Goal: Check status: Check status

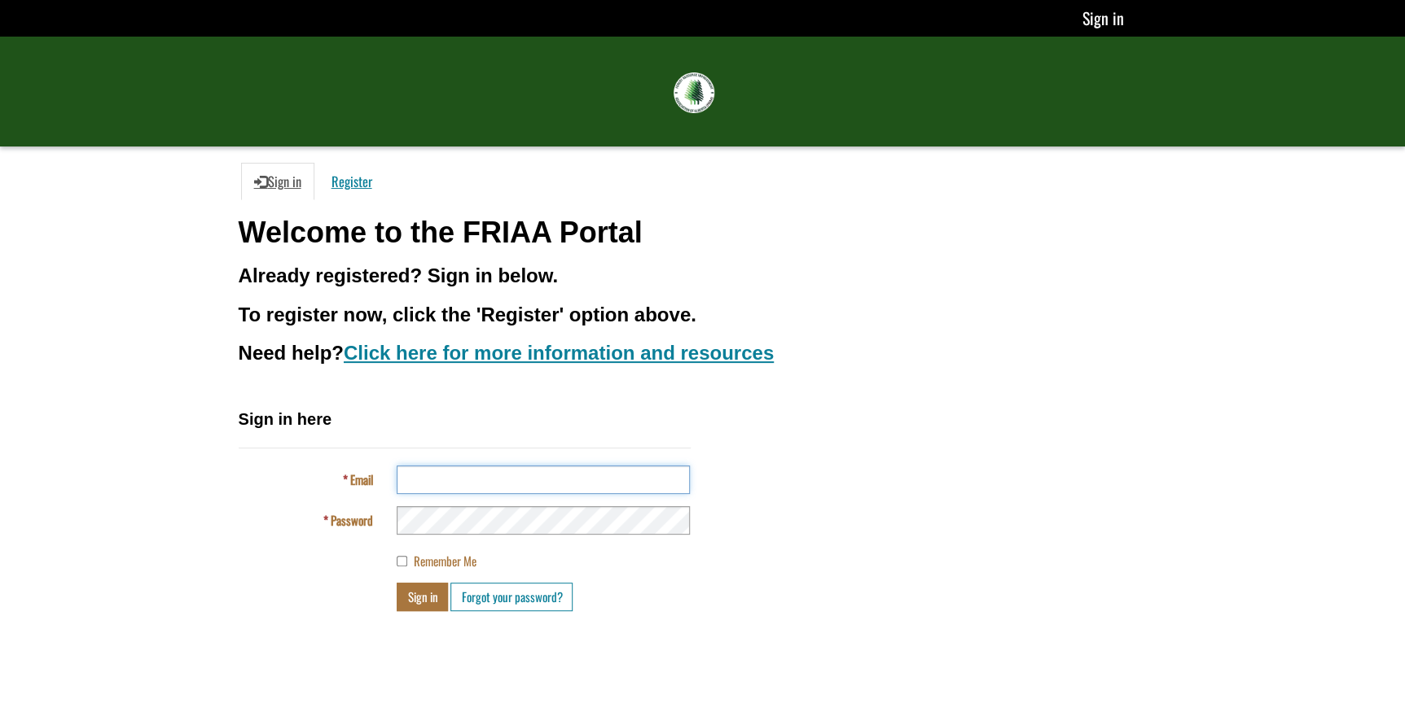
click at [532, 475] on input "Email" at bounding box center [543, 480] width 293 height 28
type input "**********"
click at [397, 583] on button "Sign in" at bounding box center [422, 597] width 51 height 28
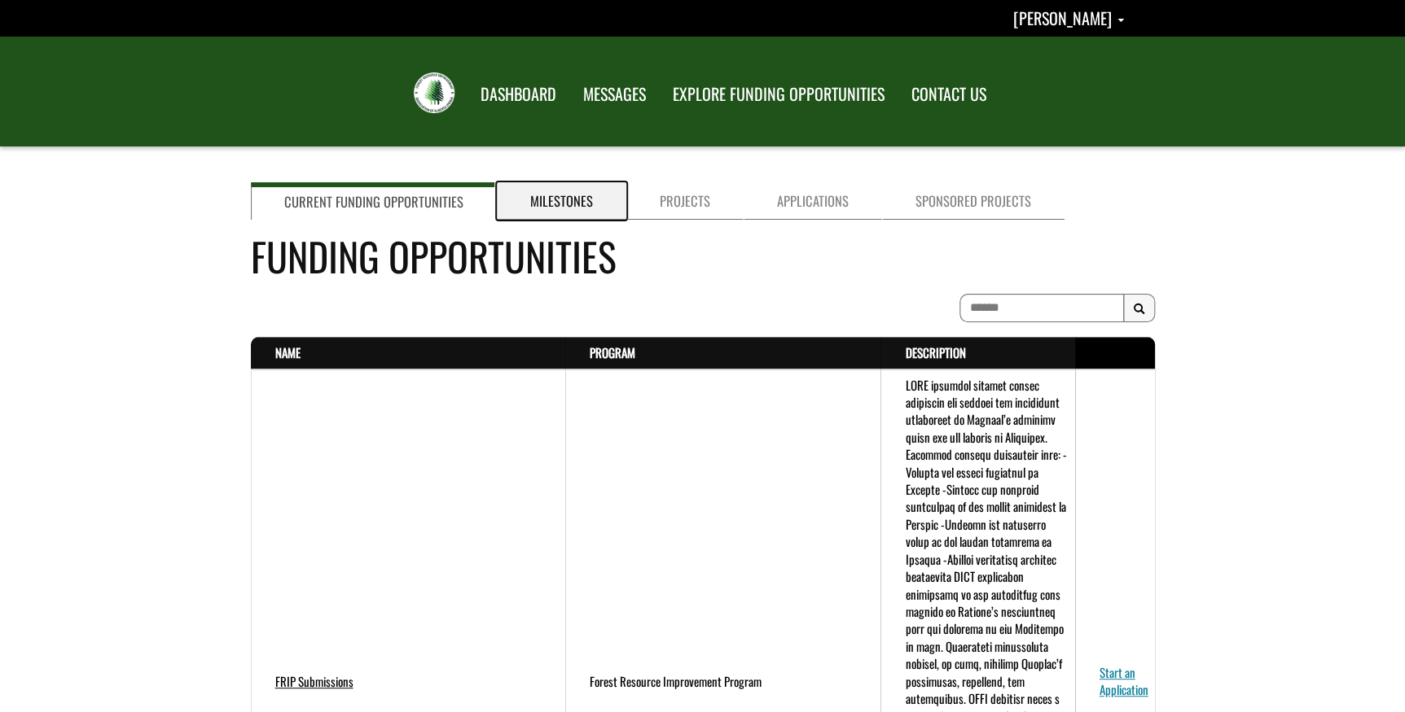
click at [546, 205] on link "Milestones" at bounding box center [561, 200] width 129 height 37
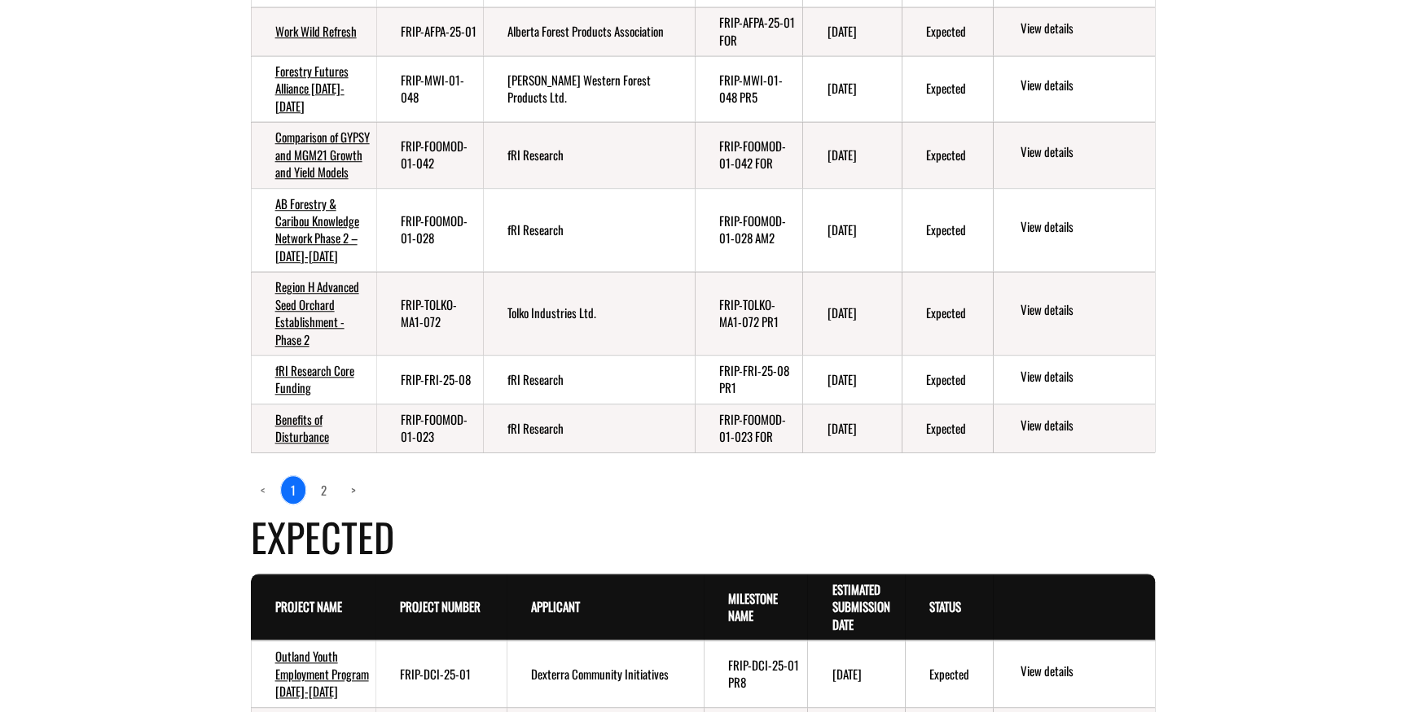
scroll to position [592, 0]
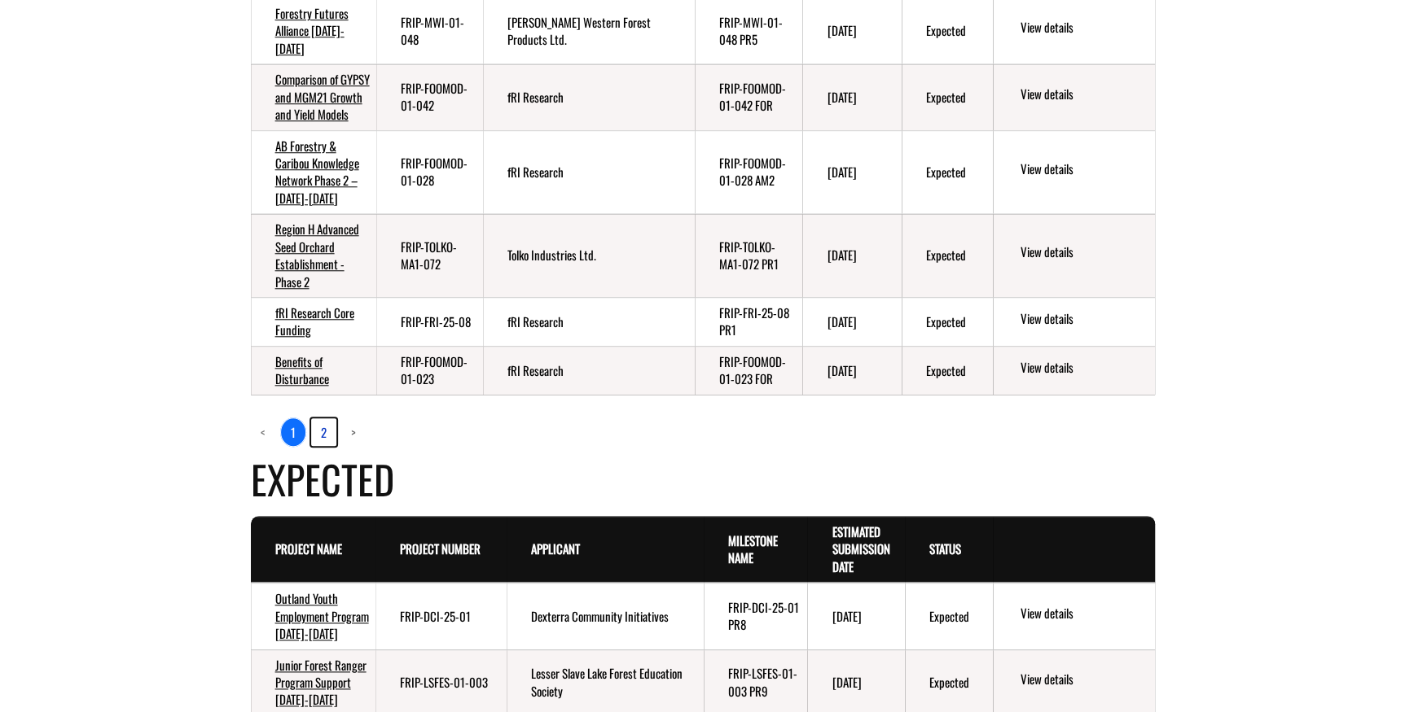
click at [322, 446] on link "2" at bounding box center [323, 433] width 25 height 28
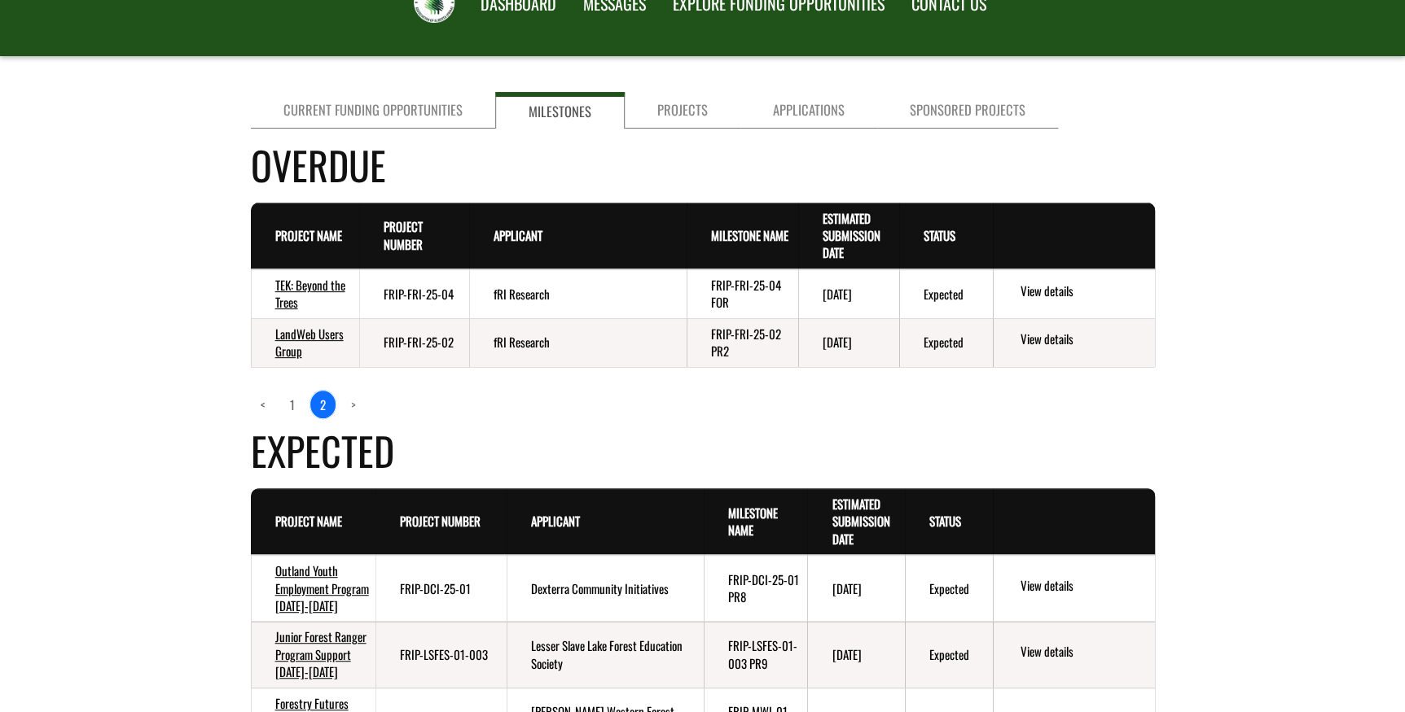
scroll to position [221, 0]
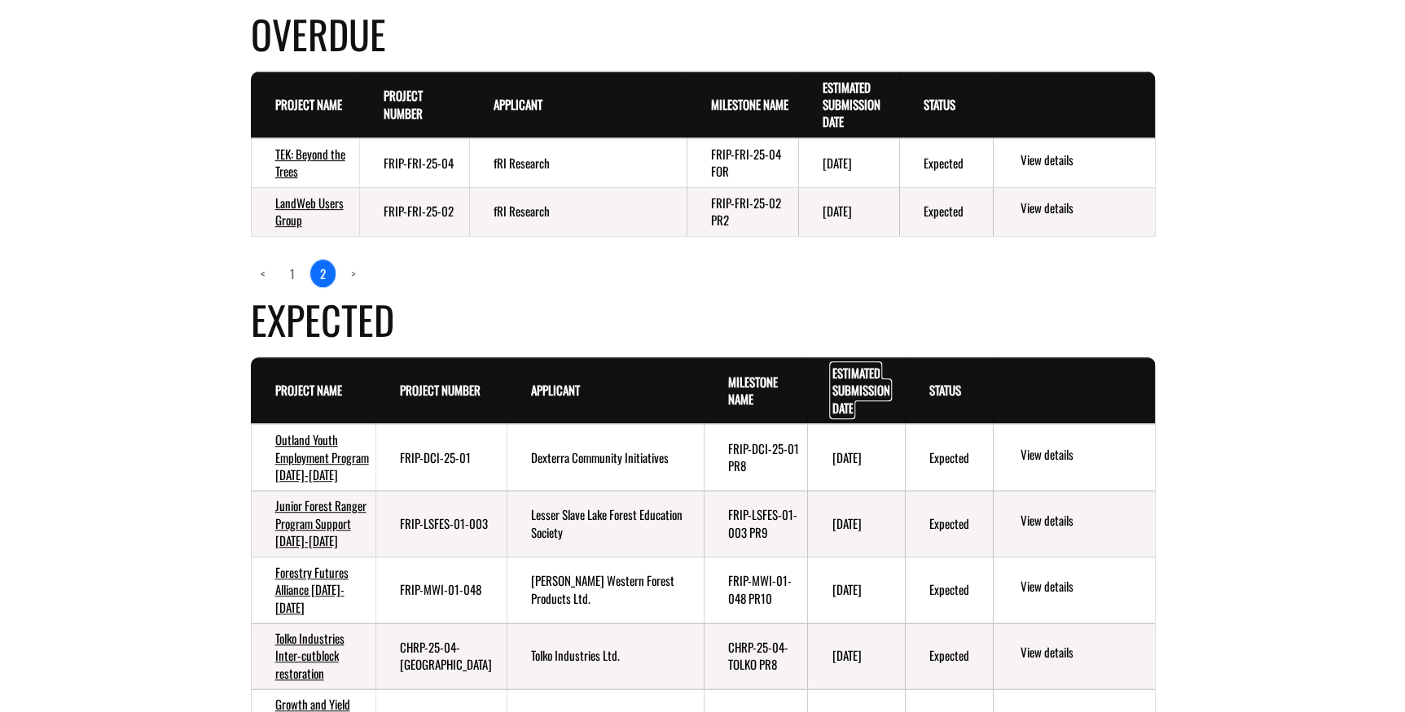
click at [862, 384] on link "Estimated Submission Date . sort descending" at bounding box center [860, 390] width 58 height 53
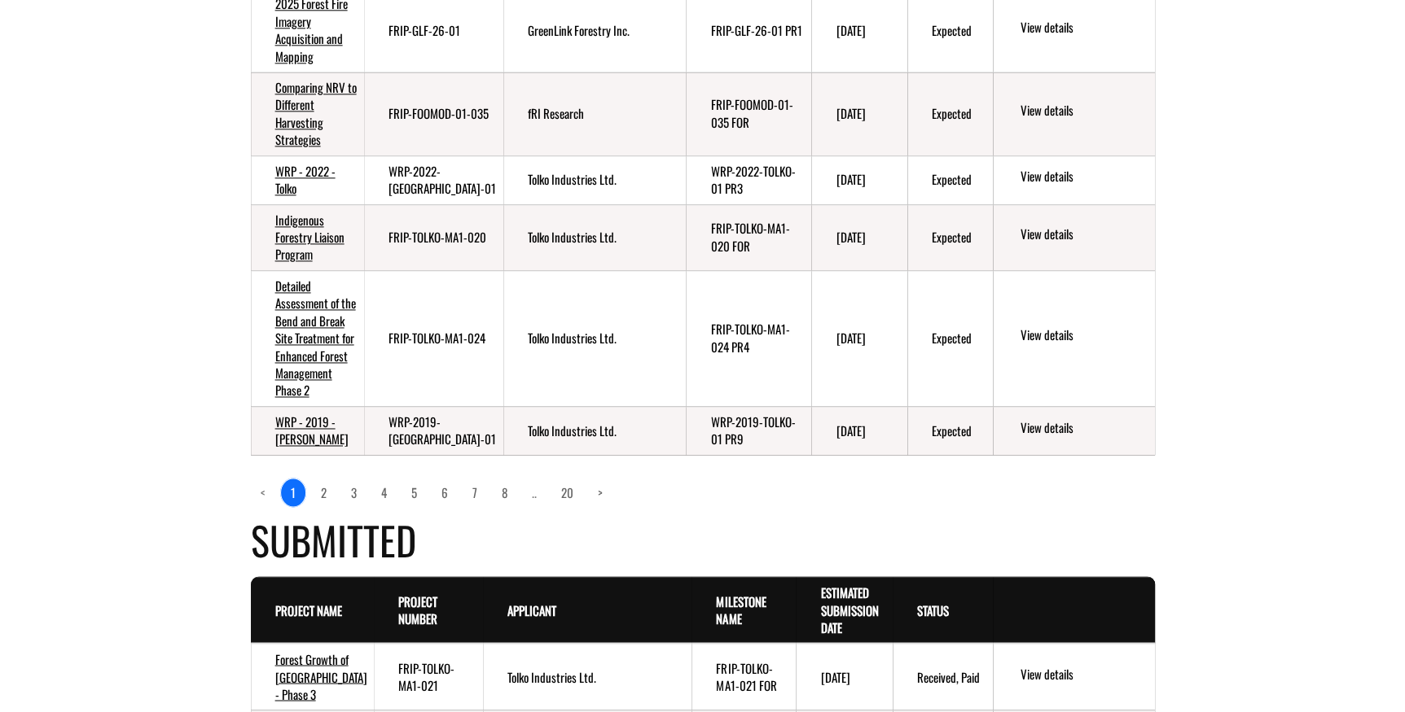
scroll to position [1036, 0]
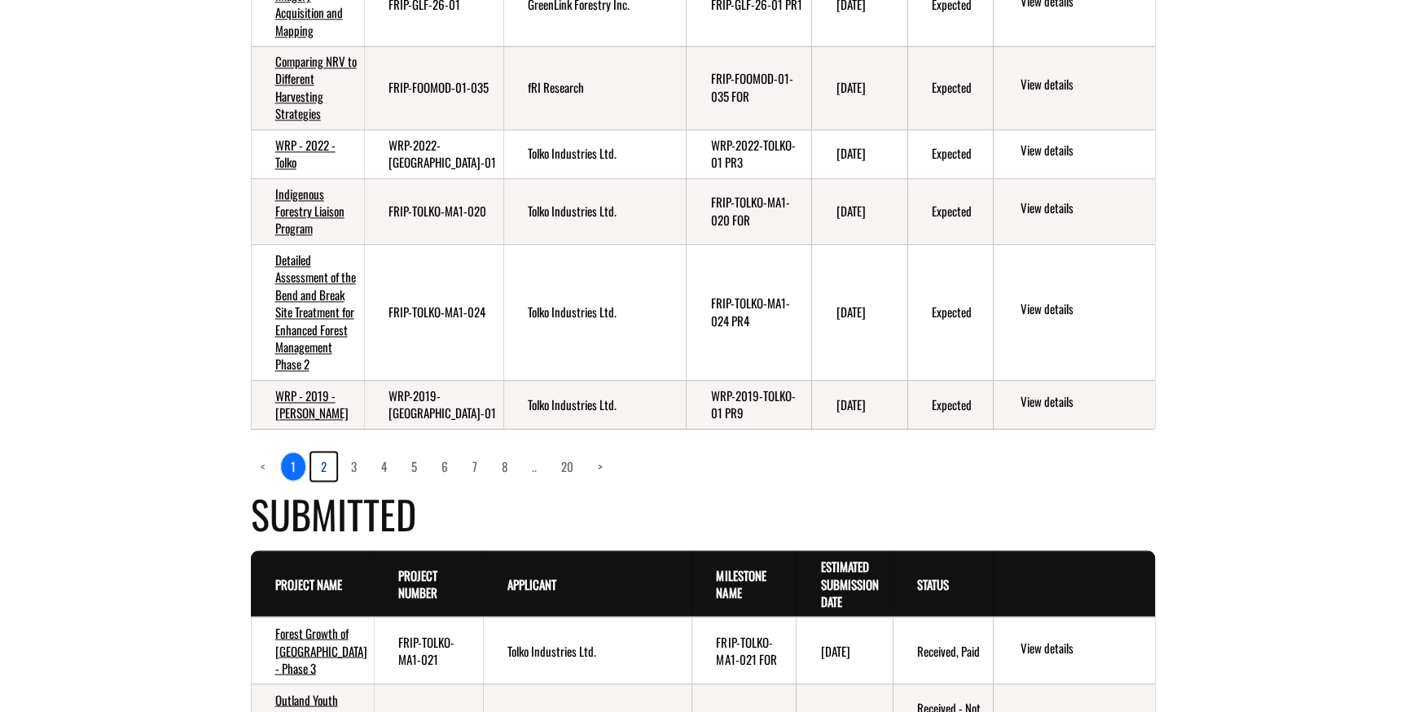
click at [324, 462] on link "2" at bounding box center [323, 467] width 25 height 28
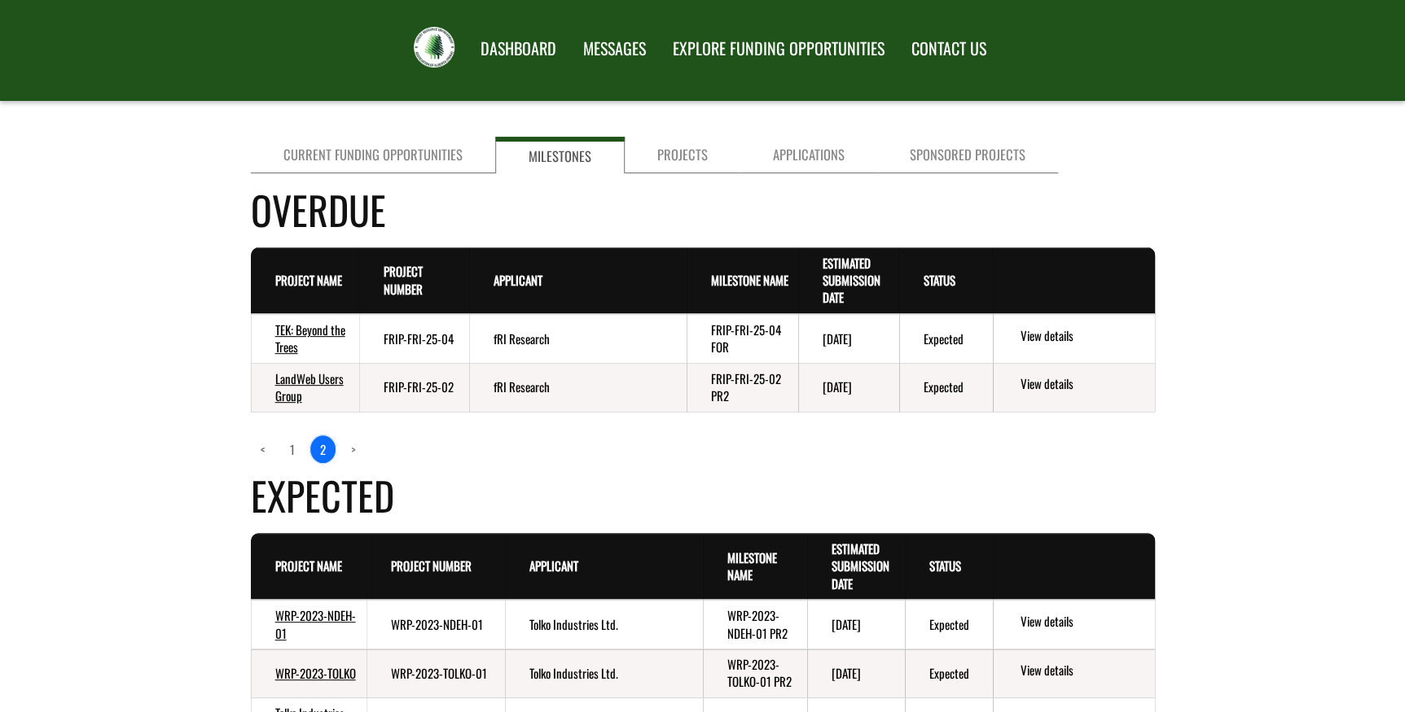
scroll to position [0, 0]
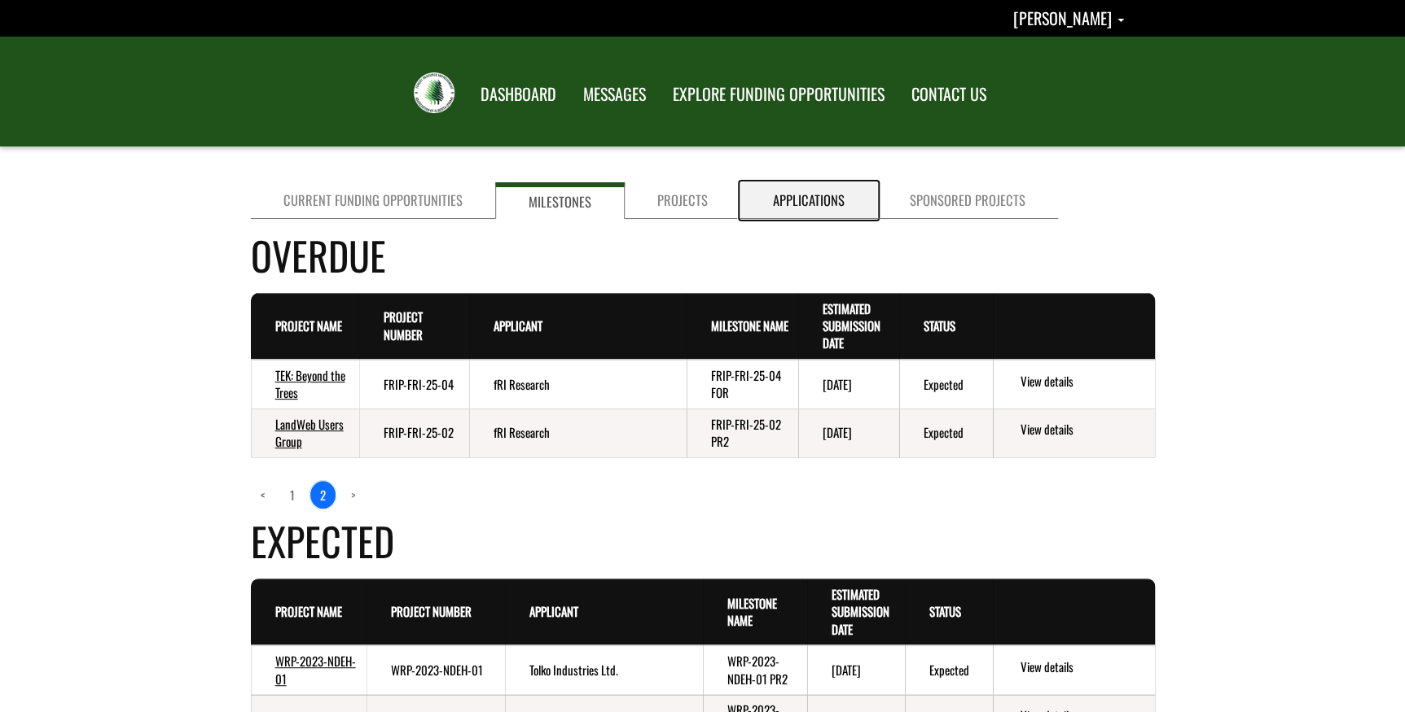
click at [817, 195] on link "Applications" at bounding box center [808, 200] width 137 height 37
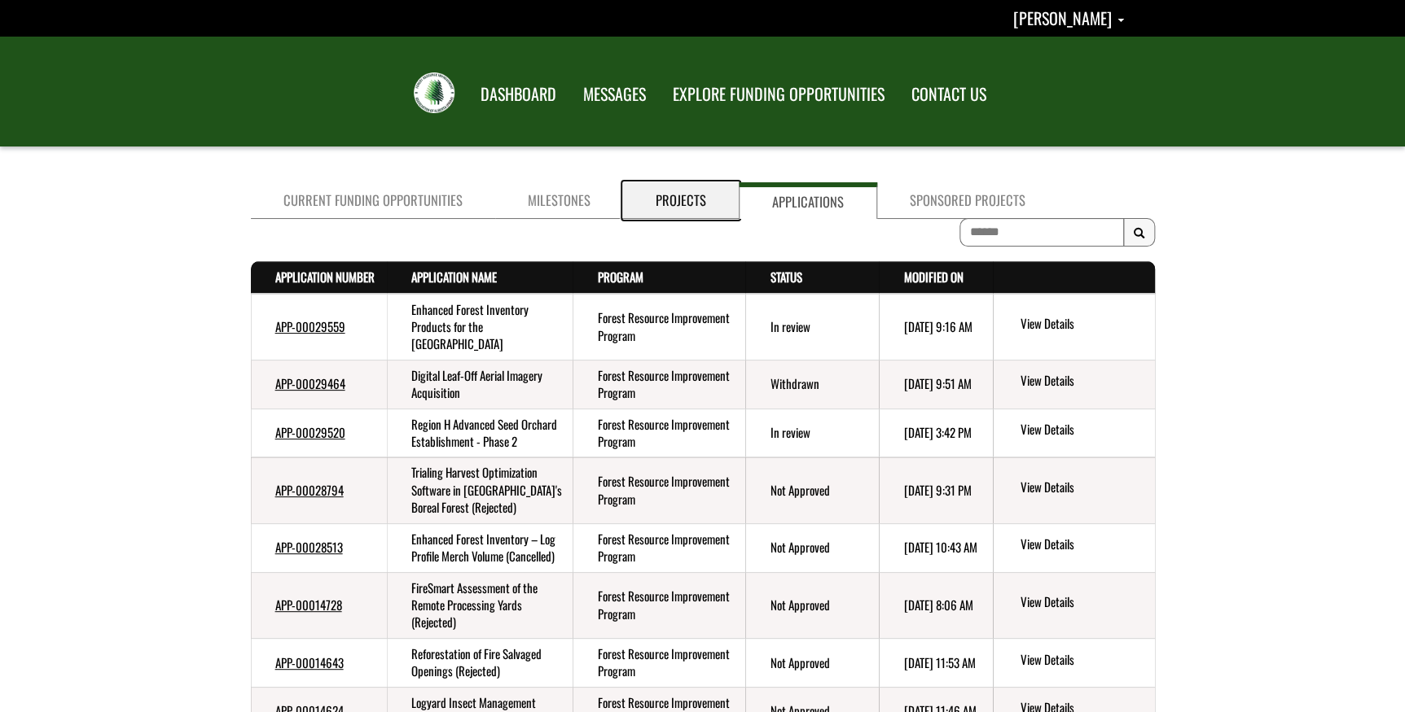
click at [668, 188] on link "Projects" at bounding box center [681, 200] width 116 height 37
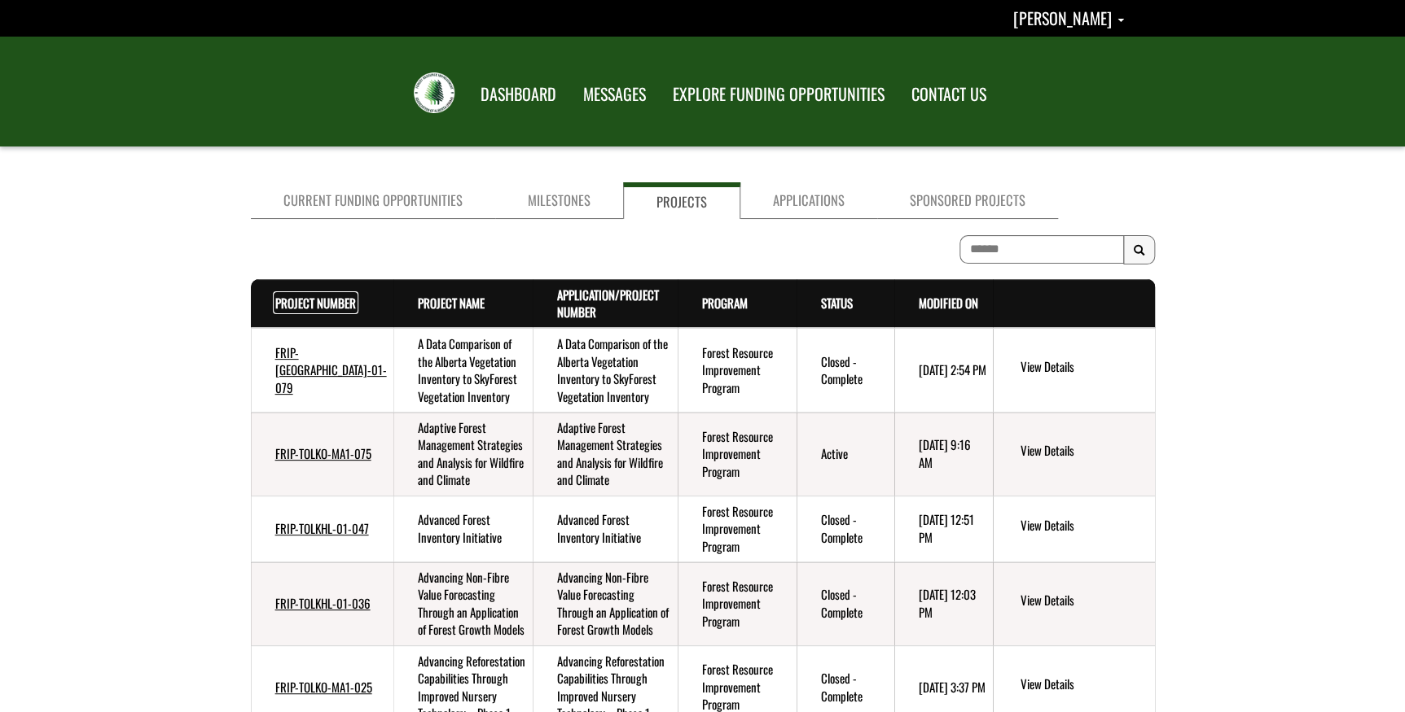
click at [296, 296] on link "Project Number . sort descending" at bounding box center [315, 303] width 81 height 18
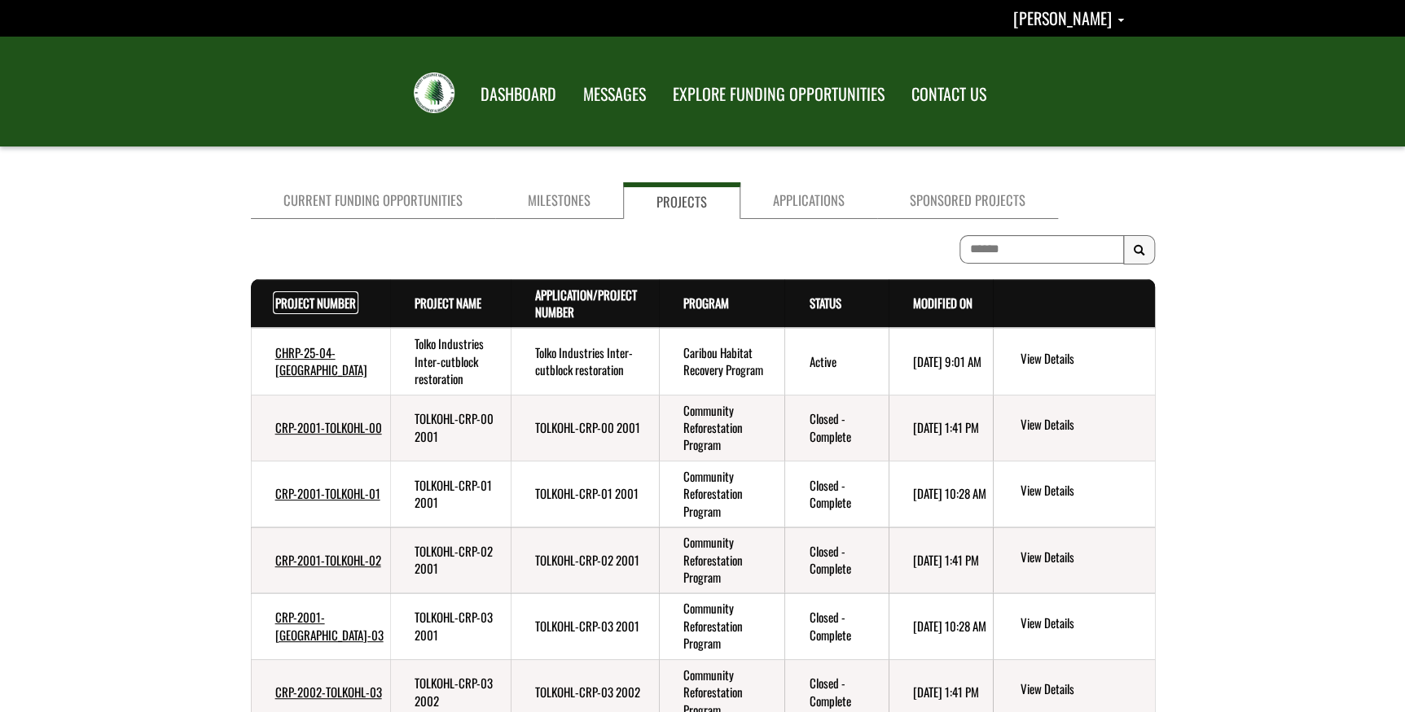
click at [294, 299] on link "Project Number . sort descending" at bounding box center [315, 303] width 81 height 18
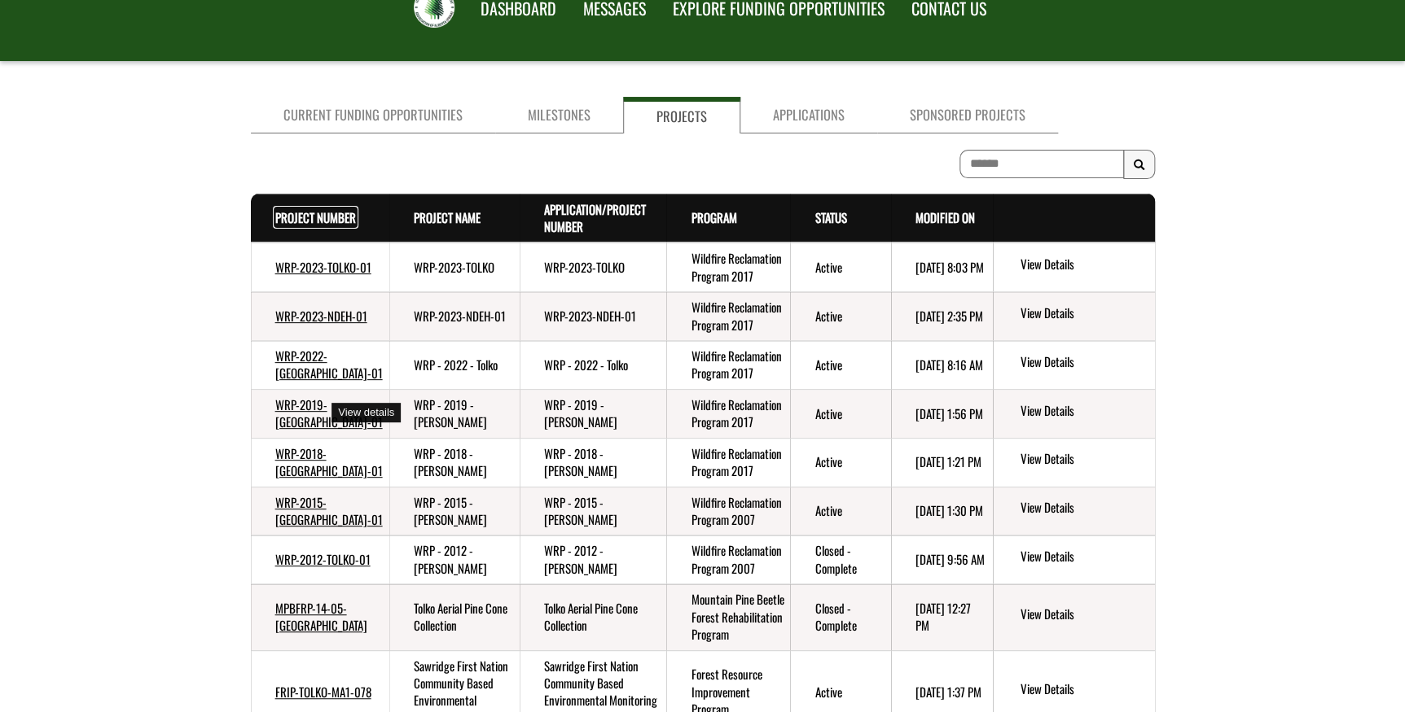
scroll to position [364, 0]
